Goal: Information Seeking & Learning: Learn about a topic

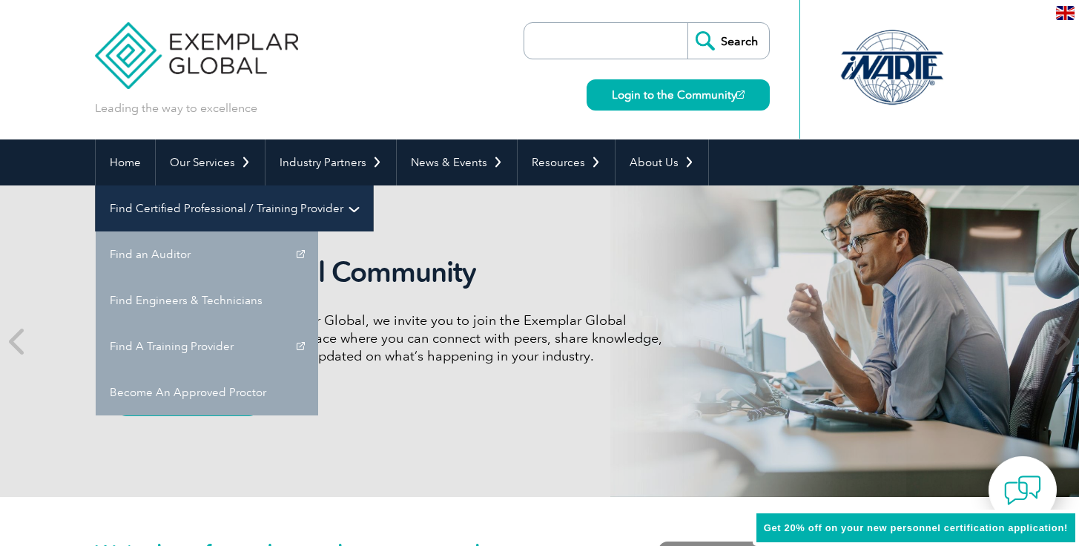
click at [373, 185] on link "Find Certified Professional / Training Provider" at bounding box center [234, 208] width 277 height 46
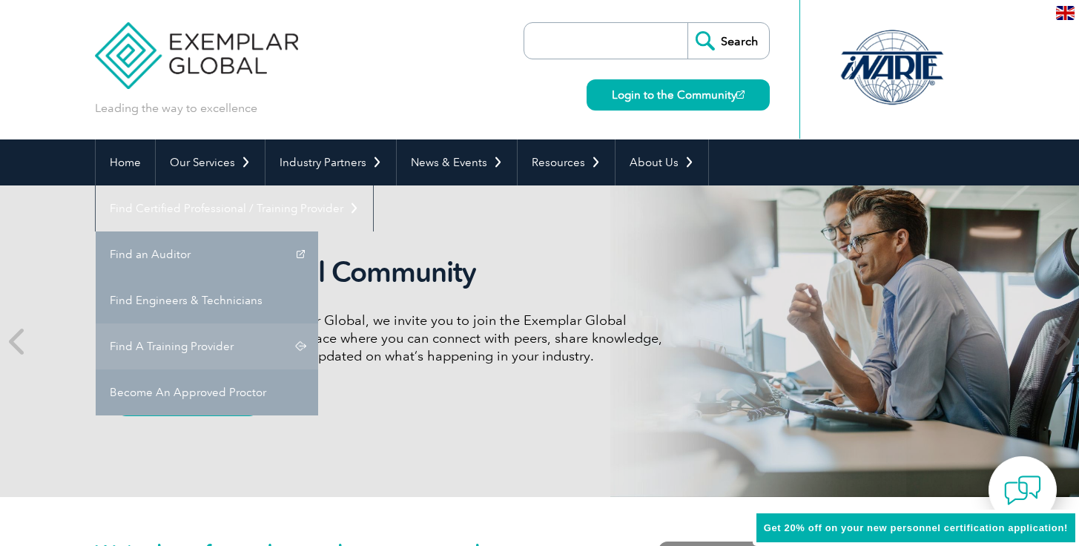
click at [318, 323] on link "Find A Training Provider" at bounding box center [207, 346] width 223 height 46
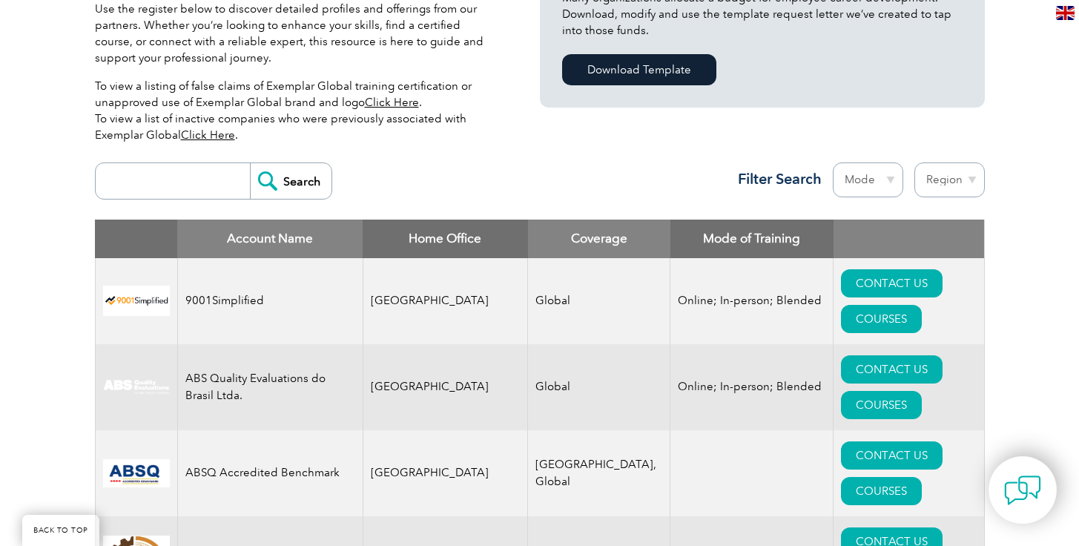
scroll to position [439, 0]
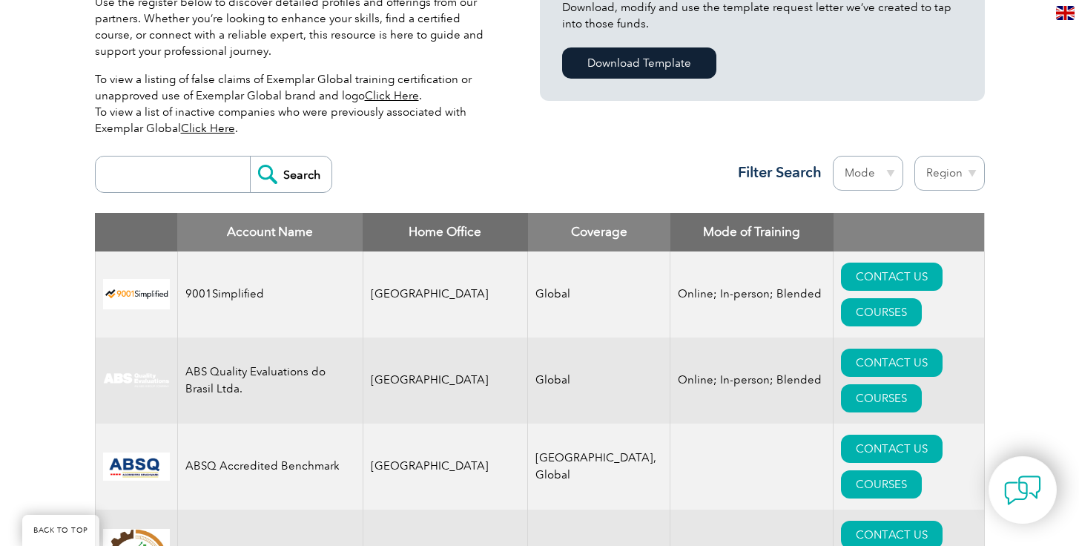
click at [948, 169] on select "Region Australia Bahrain Bangladesh Brazil Canada Colombia Dominican Republic E…" at bounding box center [950, 173] width 70 height 35
select select "Australia"
click at [915, 156] on select "Region Australia Bahrain Bangladesh Brazil Canada Colombia Dominican Republic E…" at bounding box center [950, 173] width 70 height 35
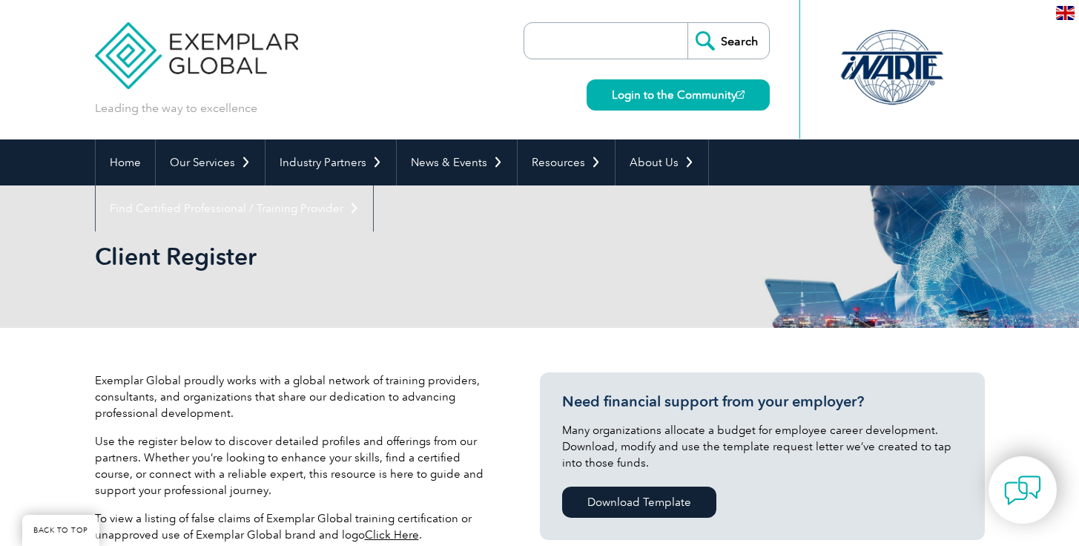
select select "[GEOGRAPHIC_DATA]"
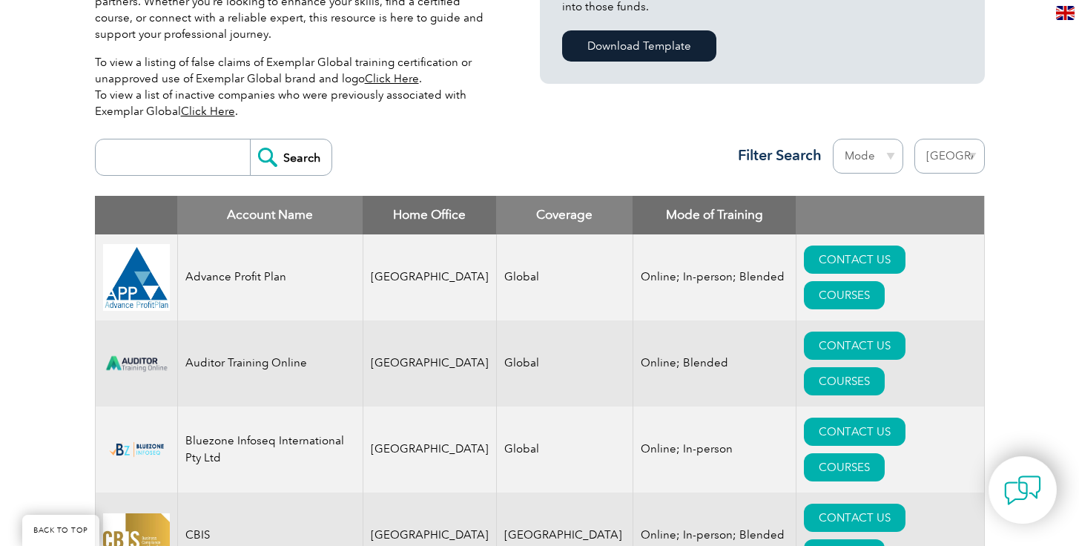
scroll to position [469, 0]
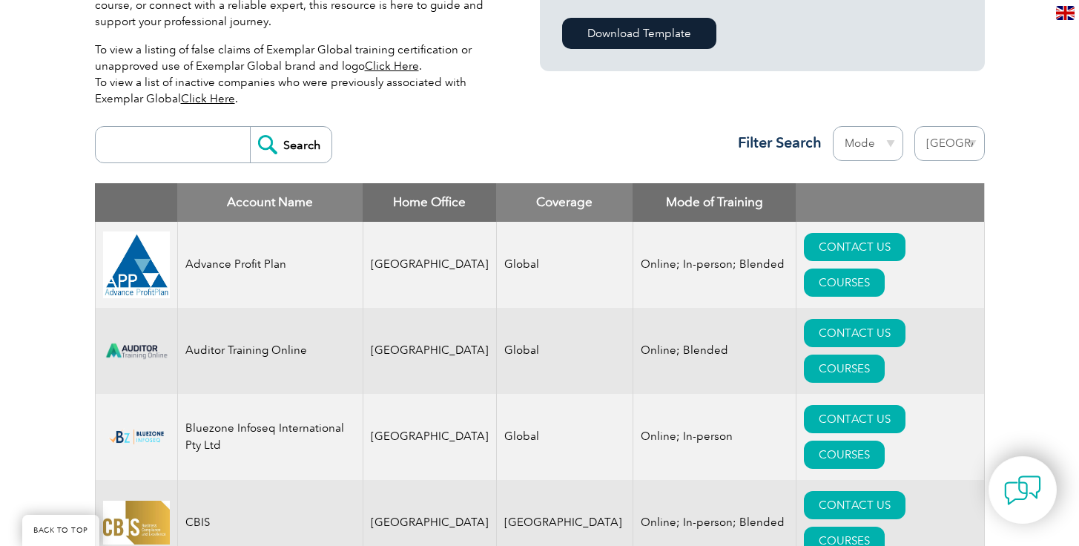
click at [869, 135] on select "Mode Online In-person Blended" at bounding box center [868, 143] width 70 height 35
select select "Online"
click at [833, 126] on select "Mode Online In-person Blended" at bounding box center [868, 143] width 70 height 35
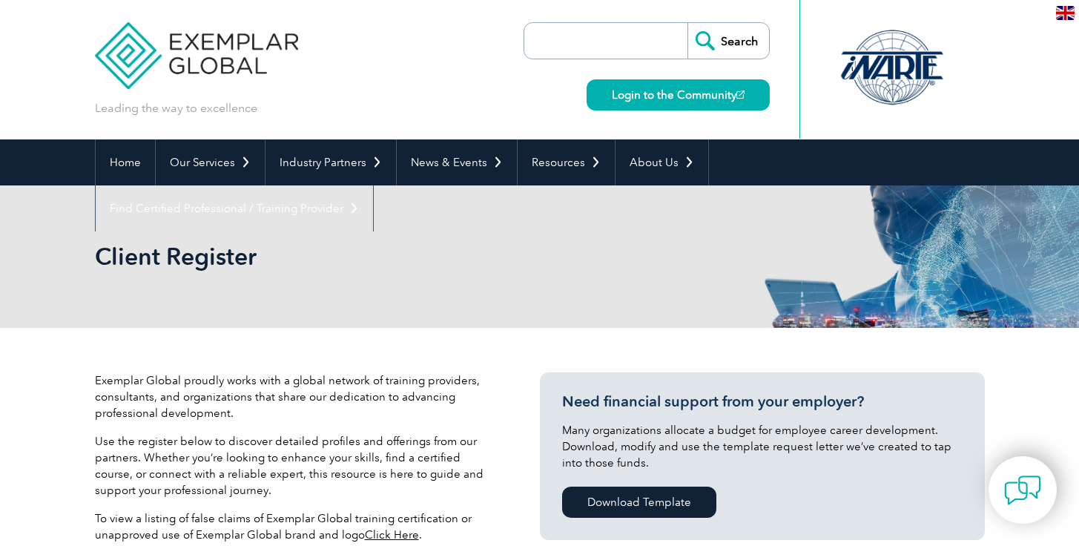
select select "[GEOGRAPHIC_DATA]"
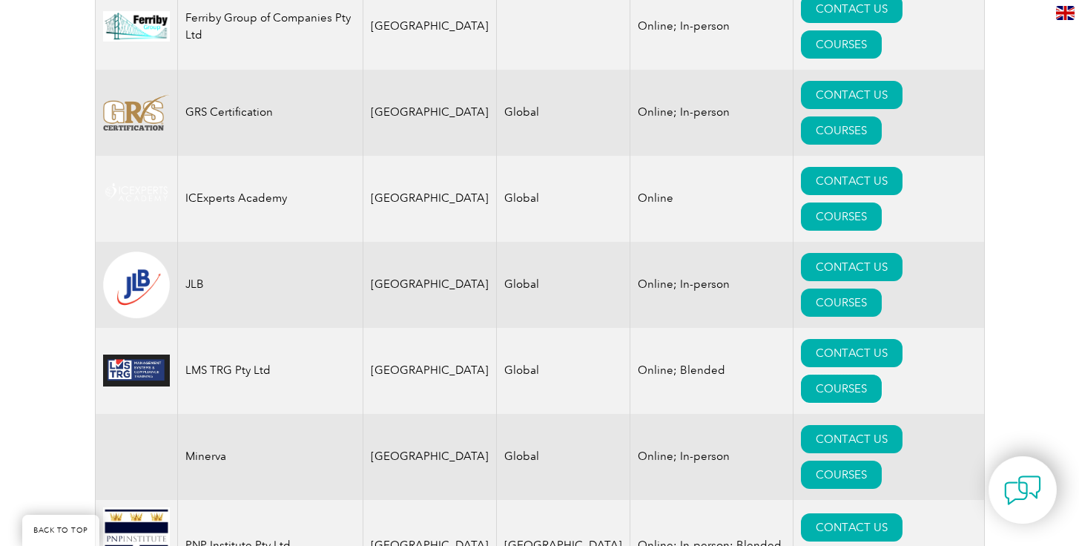
scroll to position [1049, 0]
